Goal: Task Accomplishment & Management: Use online tool/utility

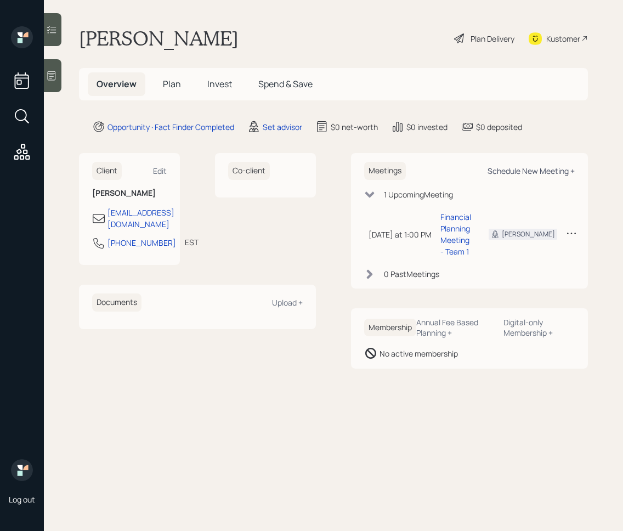
click at [545, 172] on div "Schedule New Meeting +" at bounding box center [530, 171] width 87 height 10
select select "round-[PERSON_NAME]"
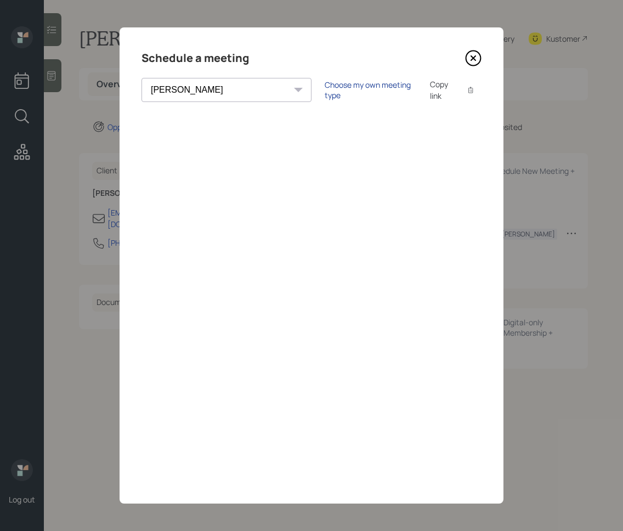
click at [324, 92] on div "Choose my own meeting type" at bounding box center [370, 89] width 92 height 21
click at [476, 60] on icon at bounding box center [473, 58] width 16 height 16
